Goal: Information Seeking & Learning: Learn about a topic

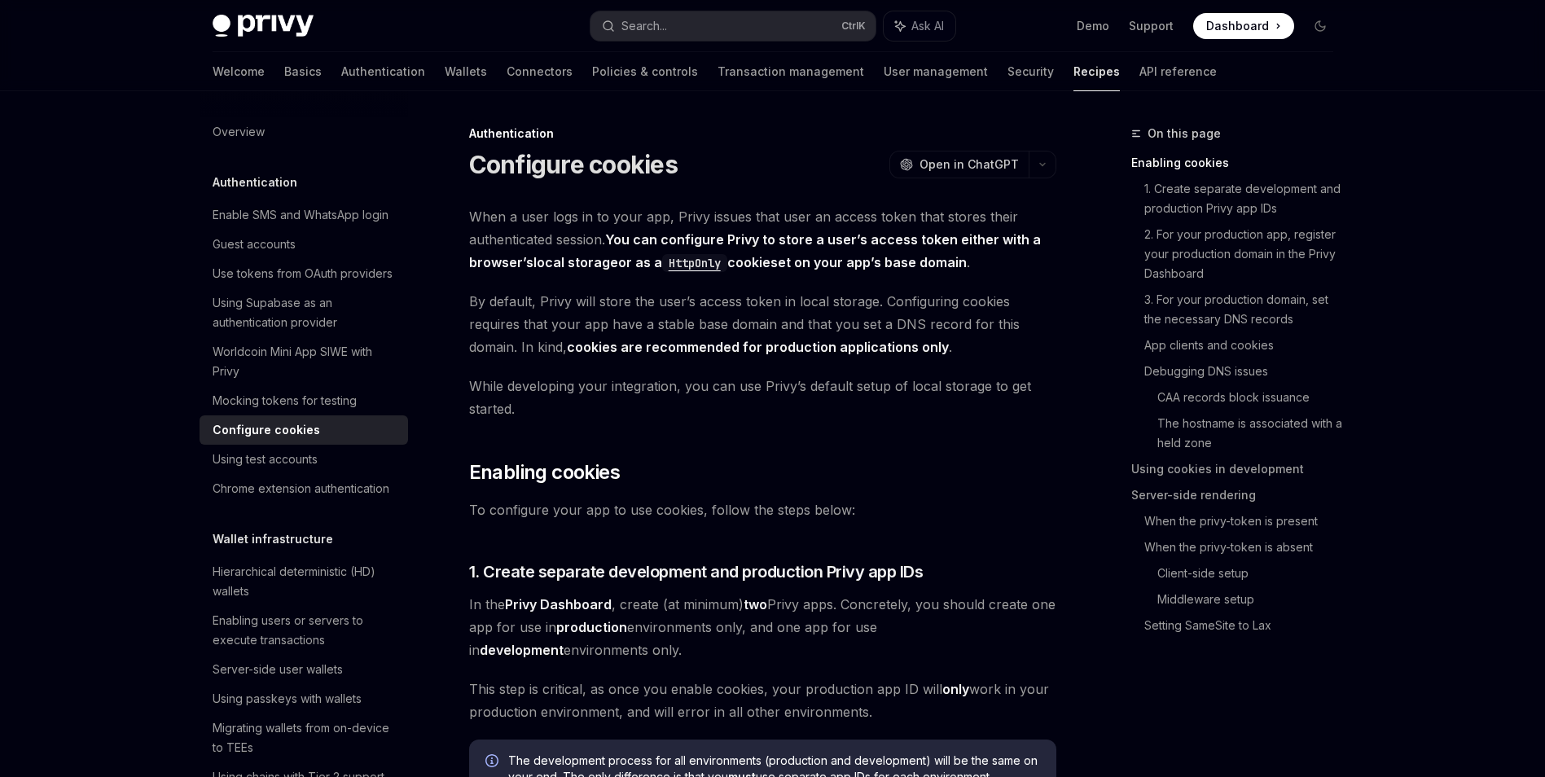
click at [264, 183] on h5 "Authentication" at bounding box center [255, 183] width 85 height 20
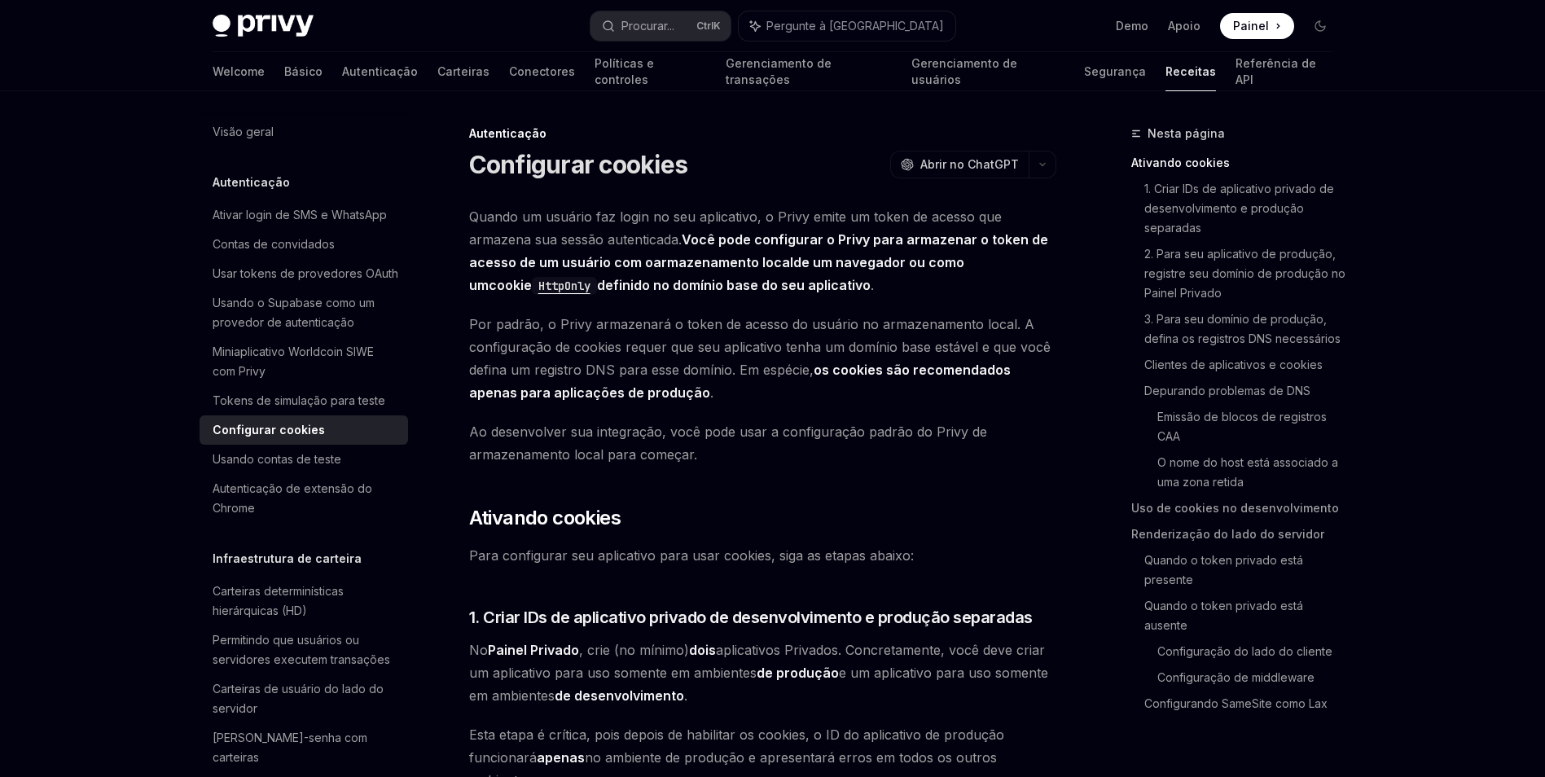
click at [226, 186] on h5 "Autenticação" at bounding box center [251, 183] width 77 height 20
click at [320, 173] on div "Autenticação" at bounding box center [304, 183] width 209 height 20
click at [214, 184] on h5 "Autenticação" at bounding box center [251, 183] width 77 height 20
click at [239, 180] on h5 "Autenticação" at bounding box center [251, 183] width 77 height 20
click at [283, 180] on h5 "Autenticação" at bounding box center [251, 183] width 77 height 20
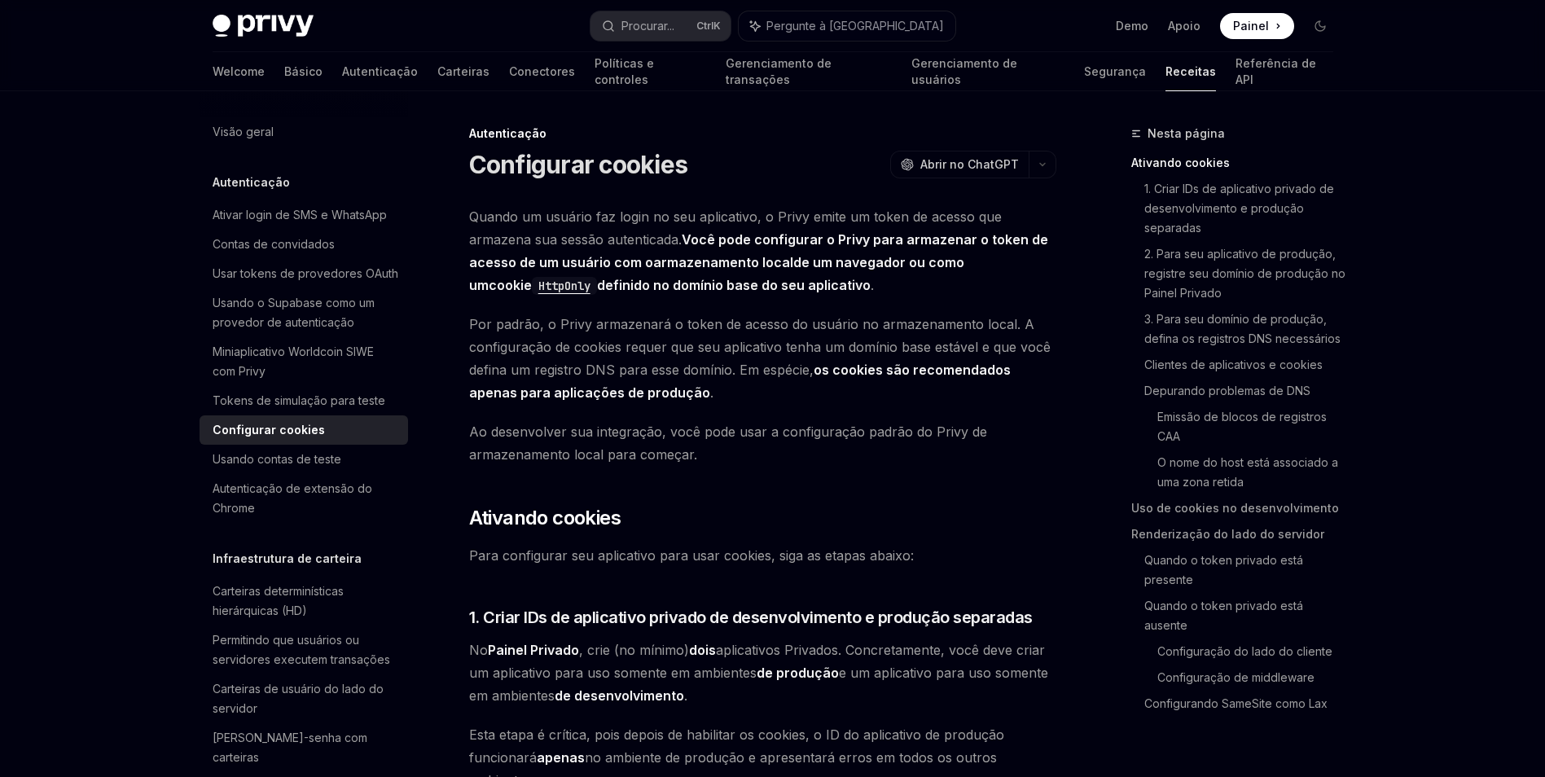
click at [283, 180] on h5 "Autenticação" at bounding box center [251, 183] width 77 height 20
click at [271, 381] on div "Miniaplicativo Worldcoin SIWE com Privy" at bounding box center [306, 361] width 186 height 39
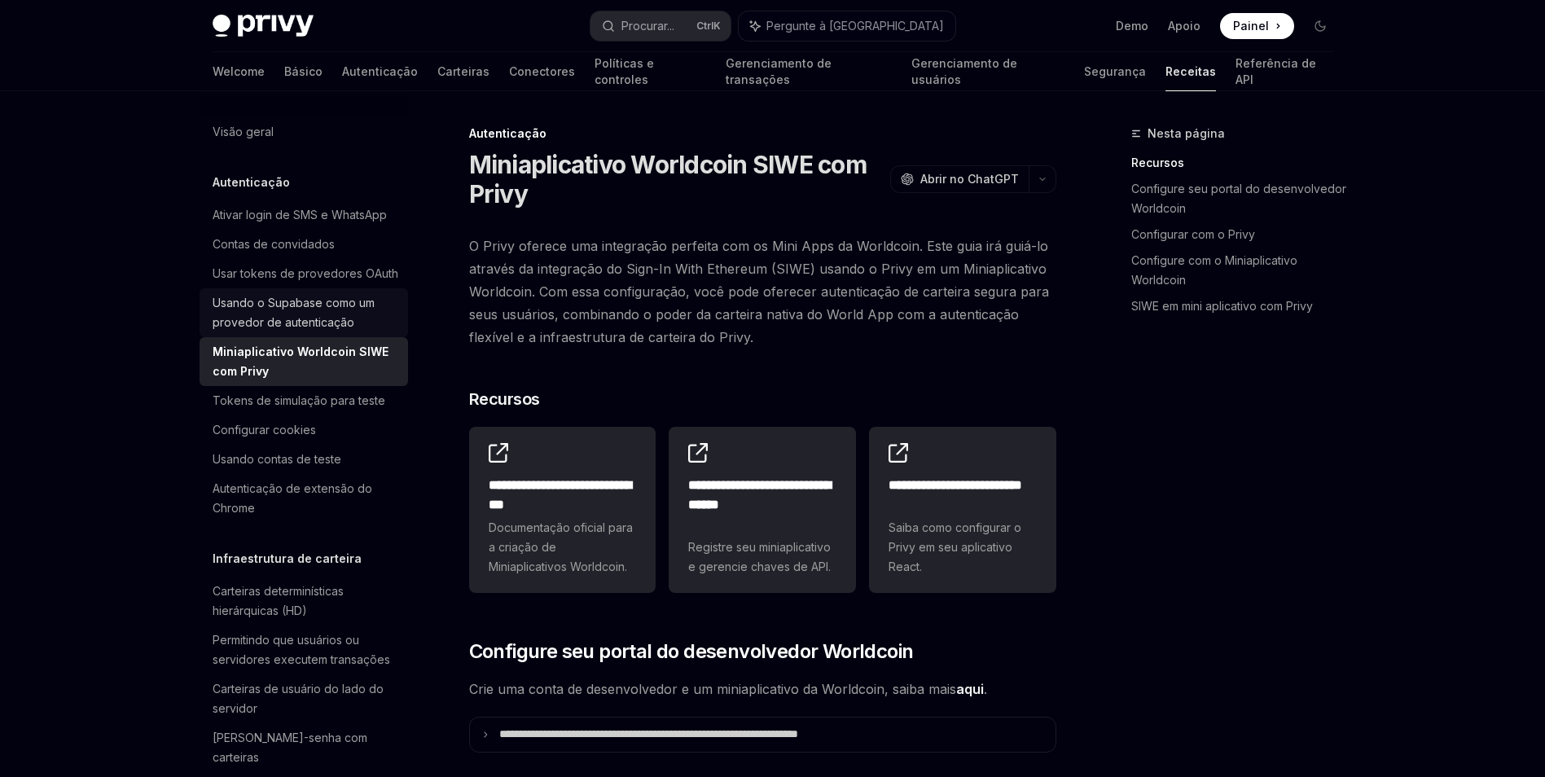
click at [273, 332] on div "Usando o Supabase como um provedor de autenticação" at bounding box center [306, 312] width 186 height 39
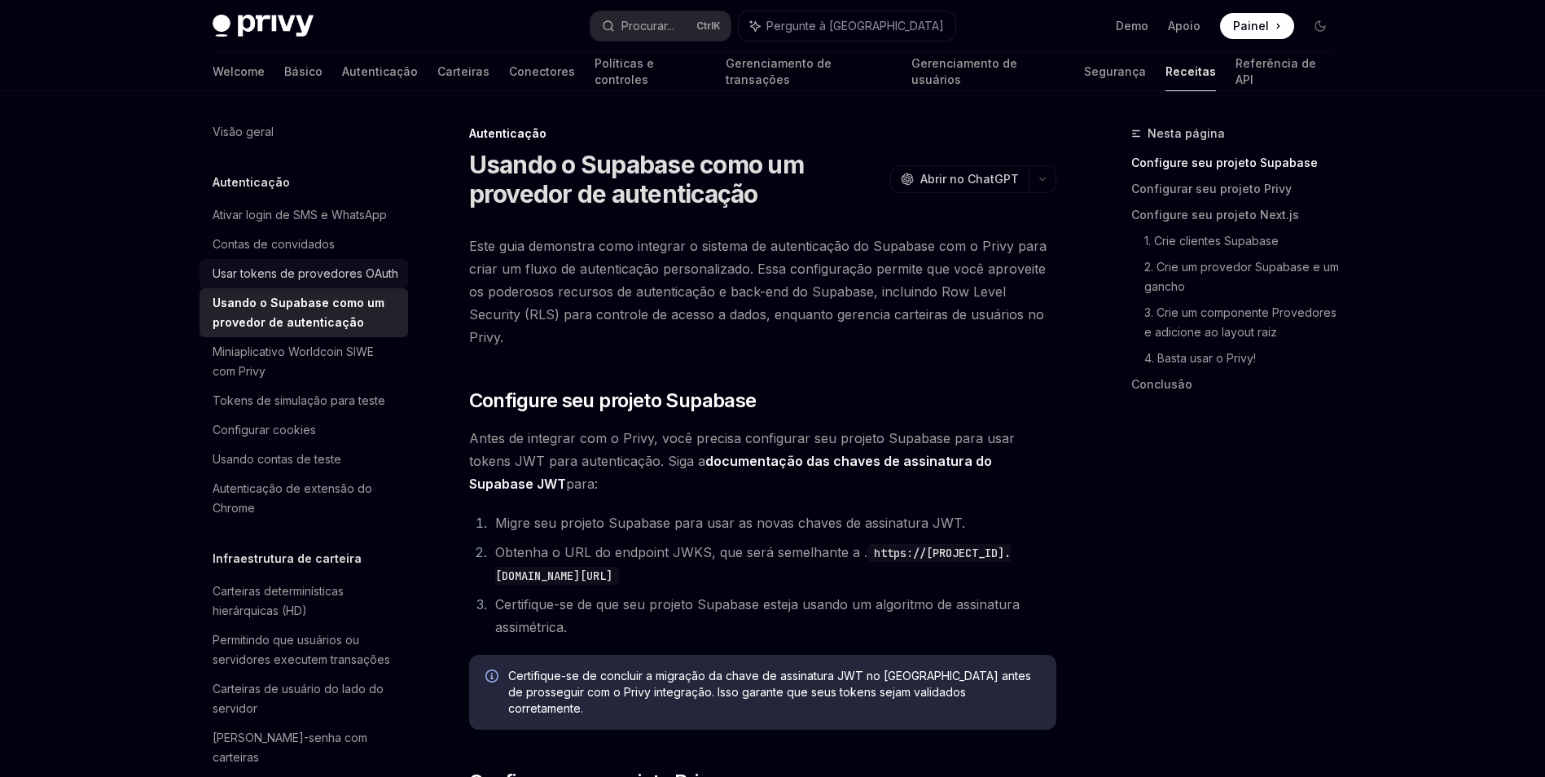
click at [270, 283] on div "Usar tokens de provedores OAuth" at bounding box center [306, 274] width 186 height 20
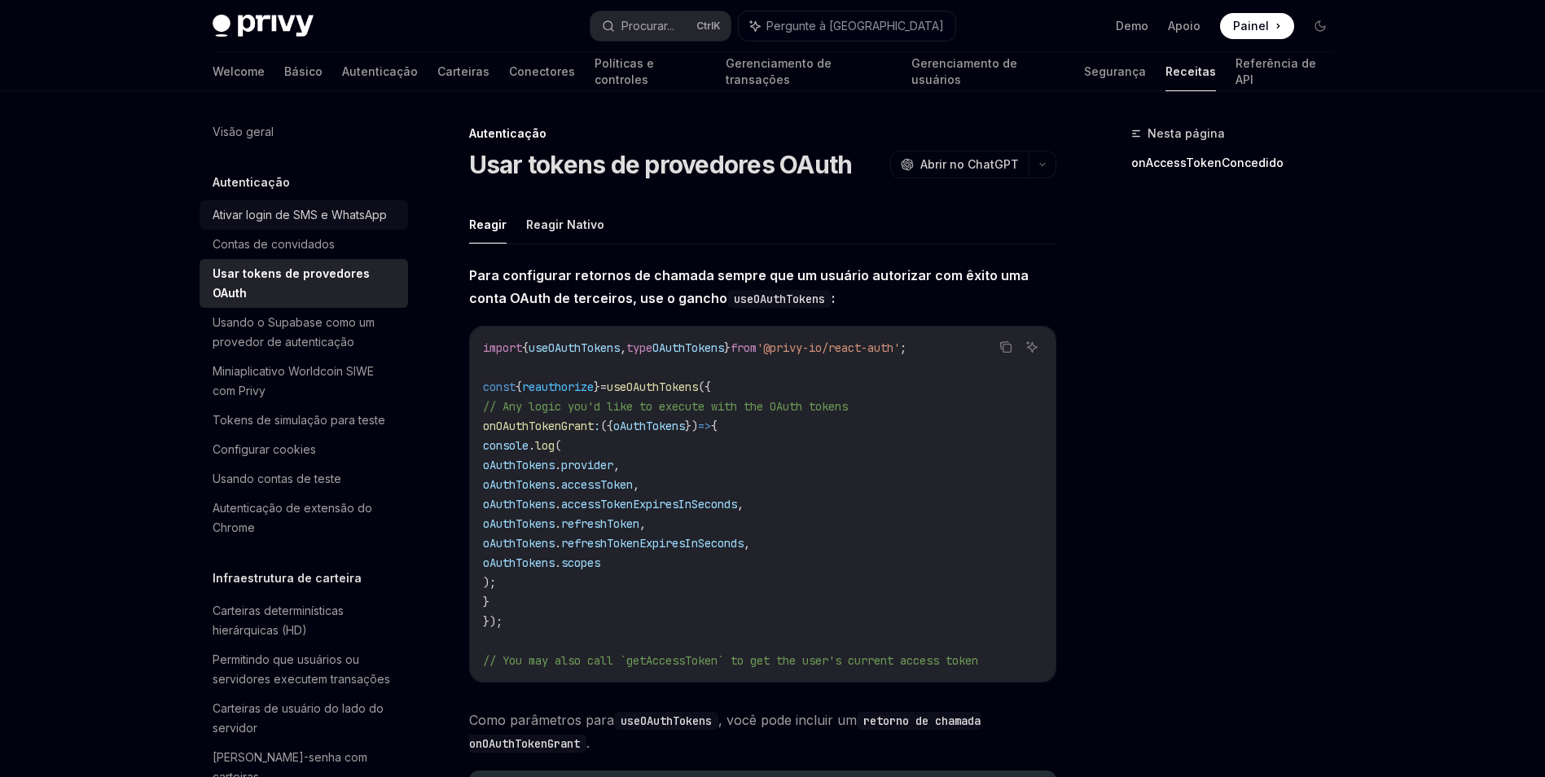
click at [259, 225] on div "Ativar login de SMS e WhatsApp" at bounding box center [300, 215] width 174 height 20
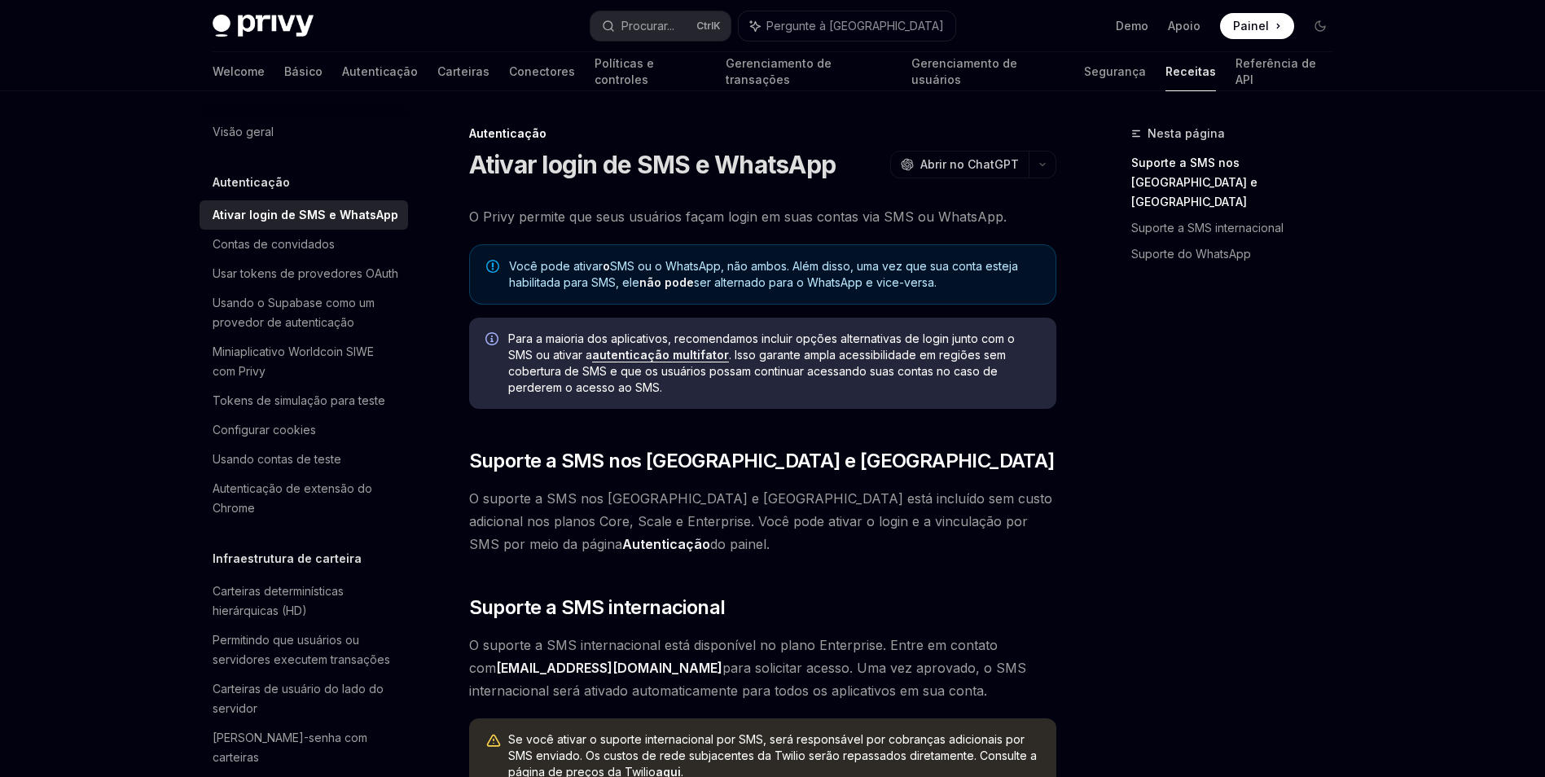
click at [260, 188] on h5 "Autenticação" at bounding box center [251, 183] width 77 height 20
click at [273, 178] on h5 "Autenticação" at bounding box center [251, 183] width 77 height 20
drag, startPoint x: 273, startPoint y: 178, endPoint x: 244, endPoint y: 191, distance: 32.1
click at [244, 191] on h5 "Autenticação" at bounding box center [251, 183] width 77 height 20
click at [251, 129] on div "Visão geral" at bounding box center [243, 132] width 61 height 20
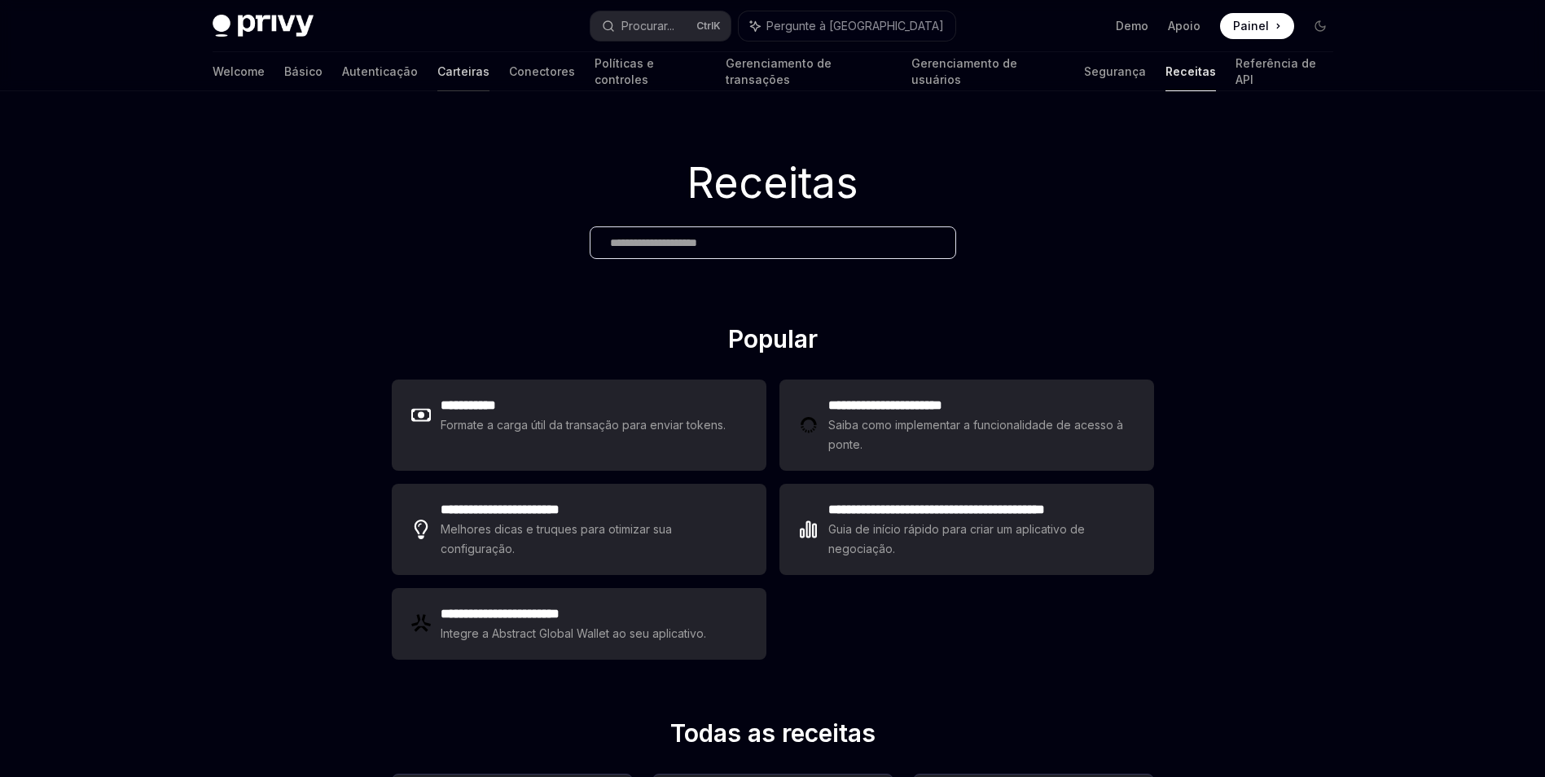
click at [437, 75] on font "Carteiras" at bounding box center [463, 72] width 52 height 16
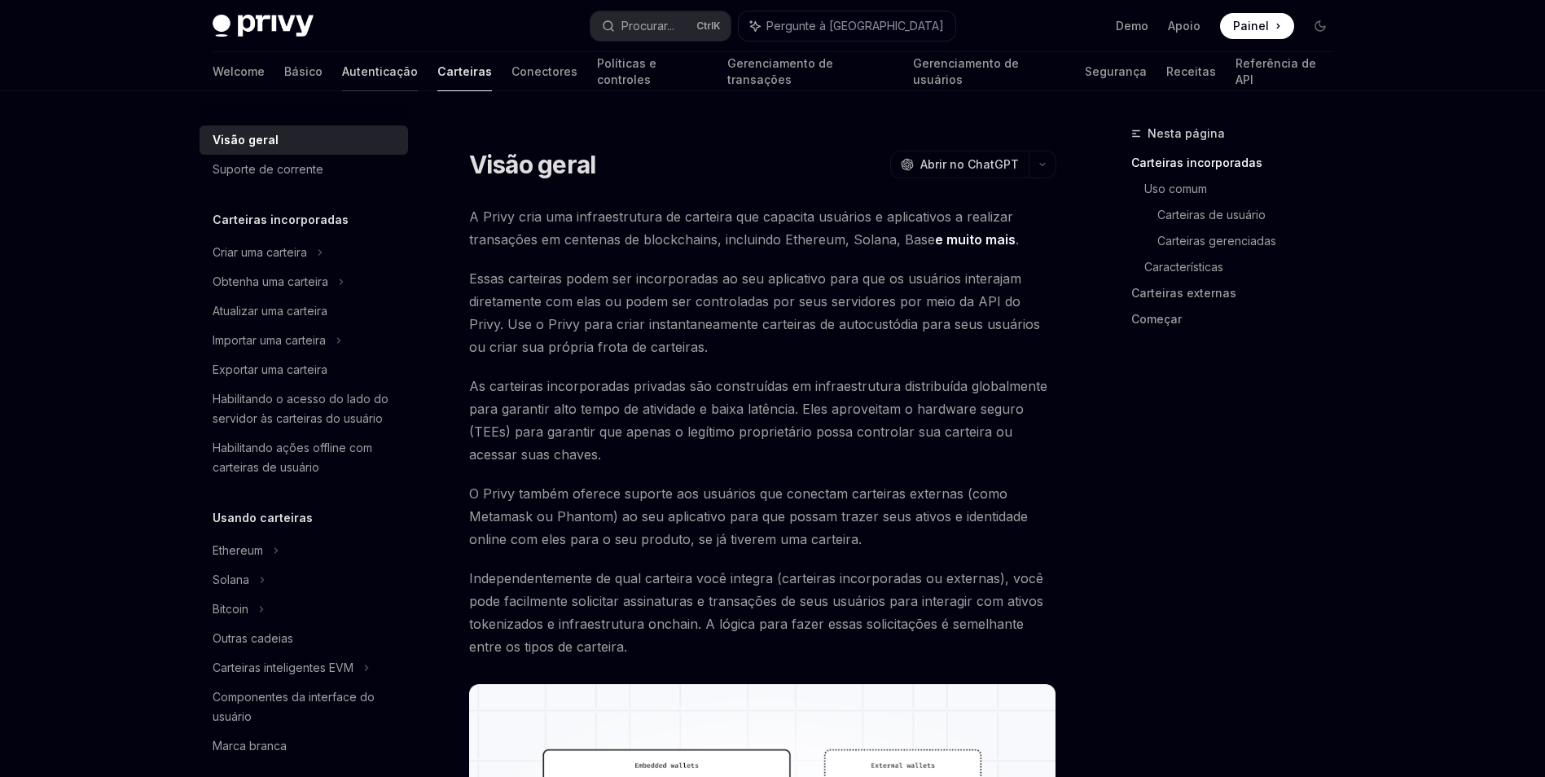
click at [342, 77] on font "Autenticação" at bounding box center [380, 72] width 76 height 16
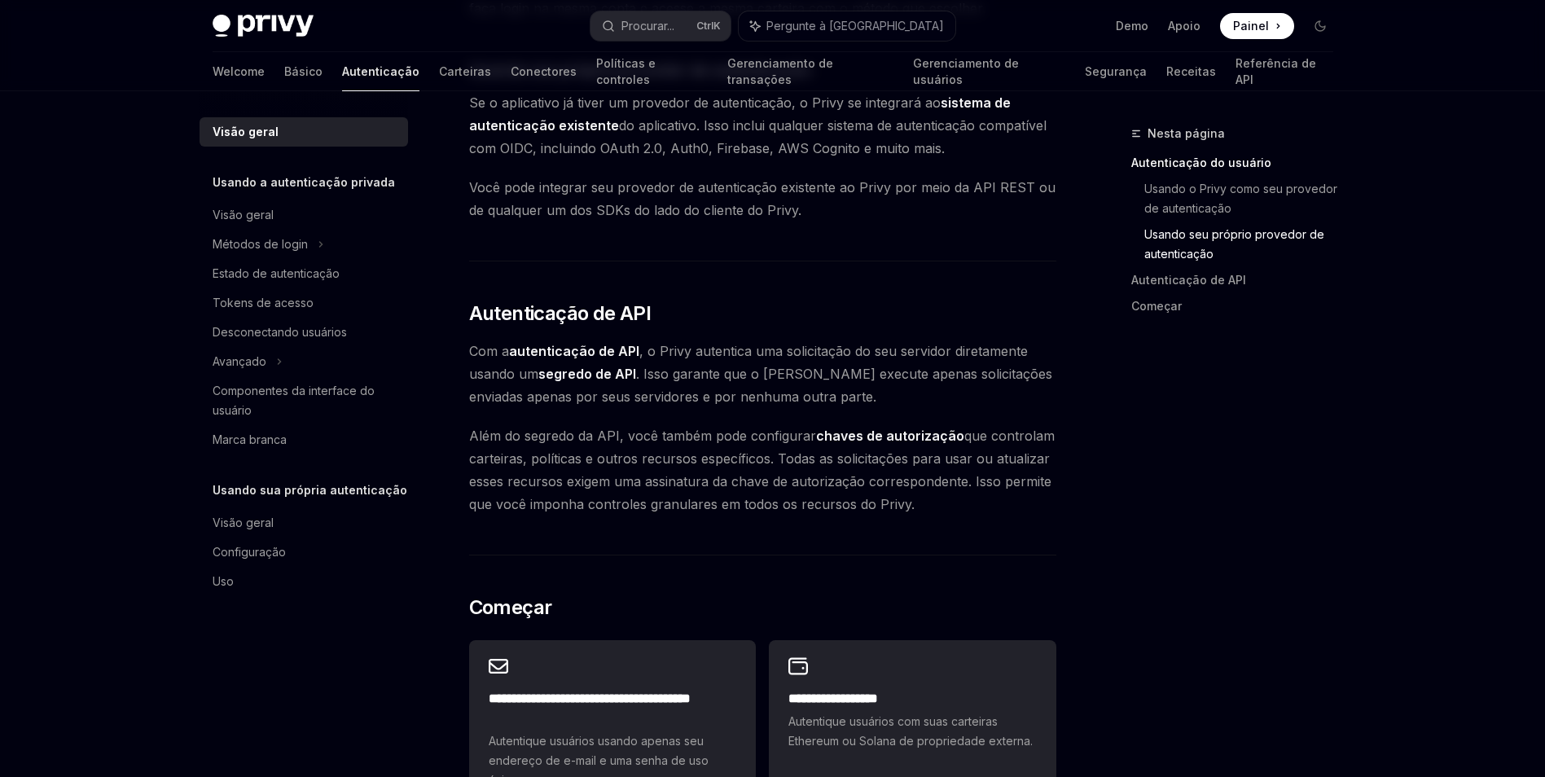
scroll to position [896, 0]
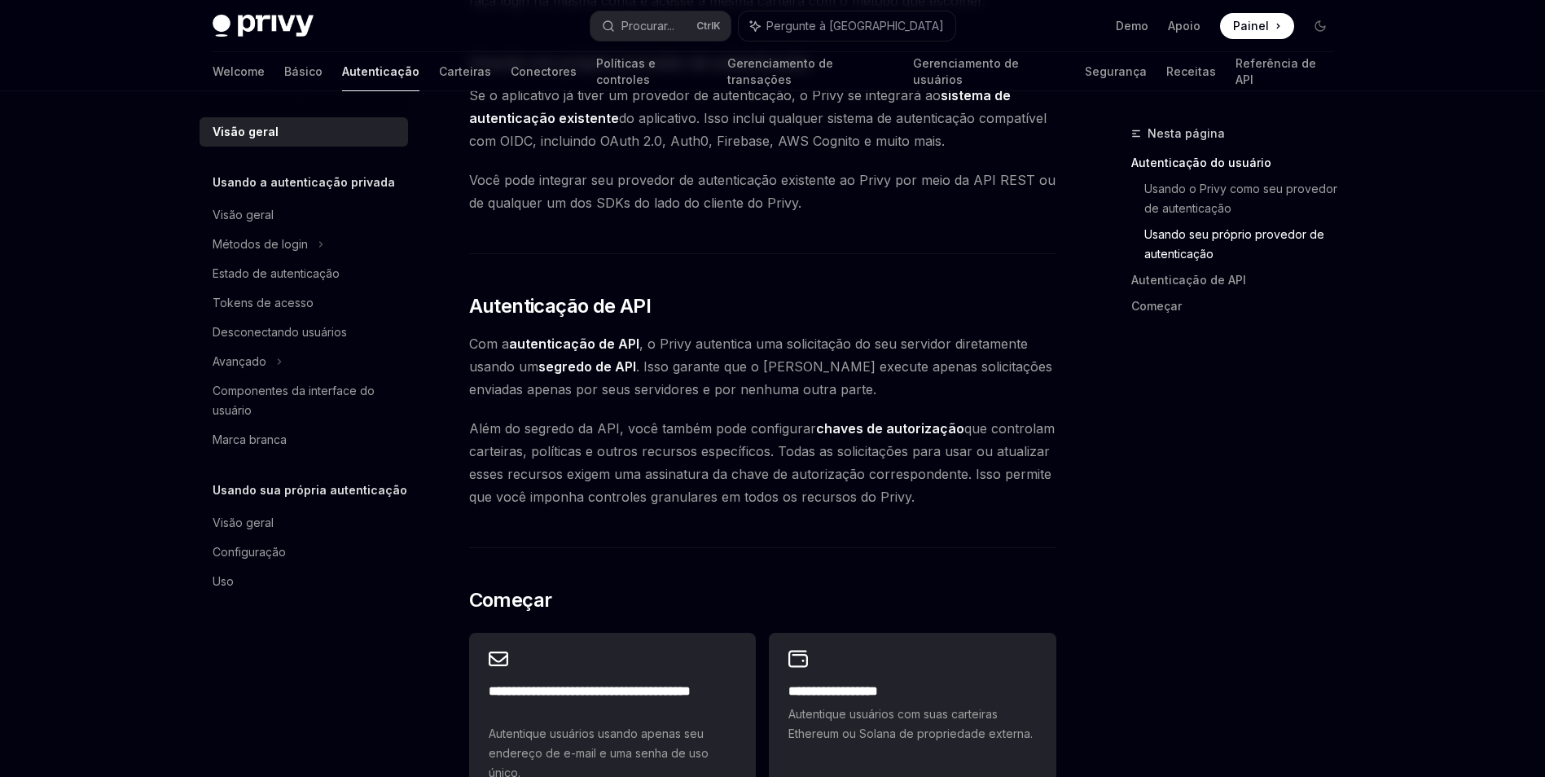
type textarea "*"
